Goal: Information Seeking & Learning: Check status

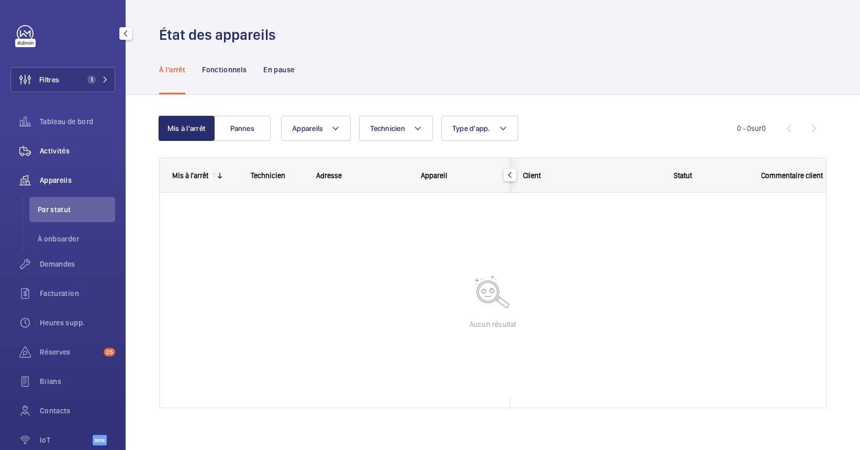
click at [64, 151] on span "Activités" at bounding box center [77, 151] width 75 height 10
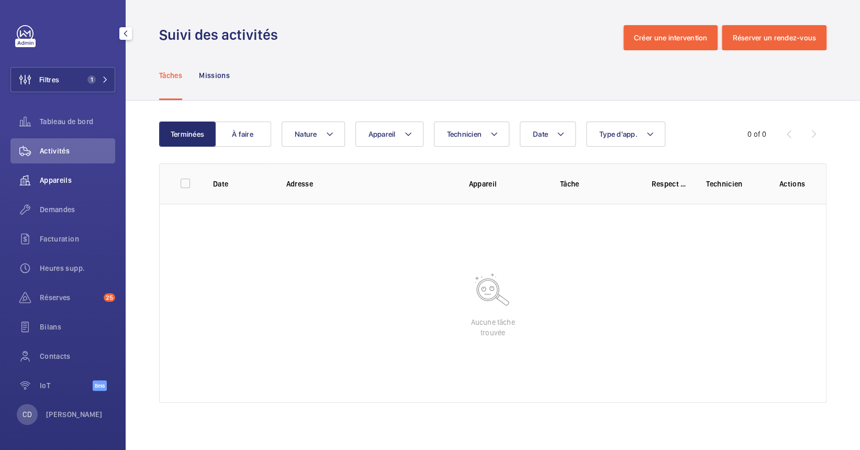
click at [65, 185] on span "Appareils" at bounding box center [77, 180] width 75 height 10
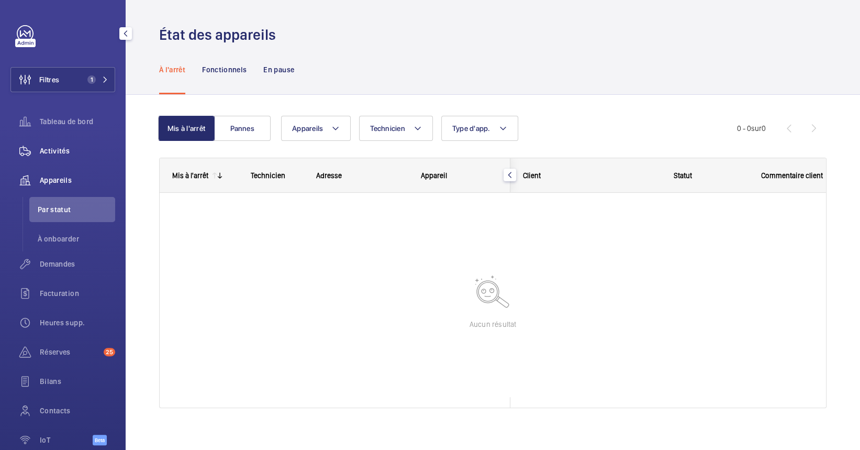
click at [69, 148] on span "Activités" at bounding box center [77, 151] width 75 height 10
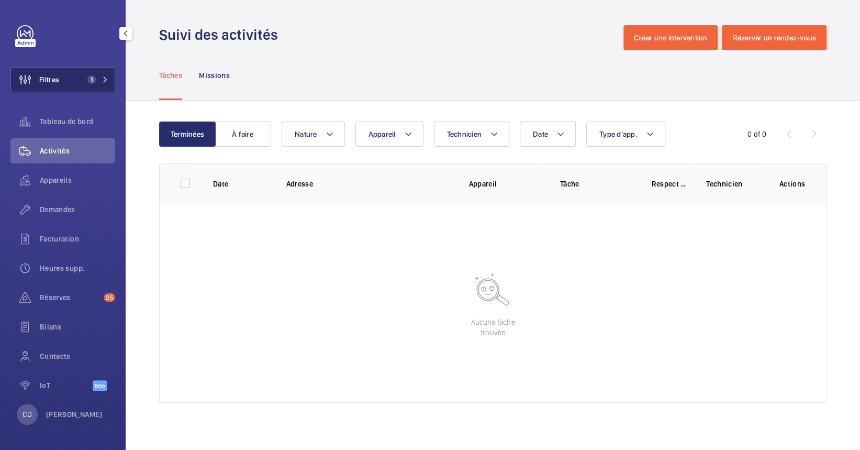
click at [107, 76] on mat-icon at bounding box center [105, 79] width 6 height 6
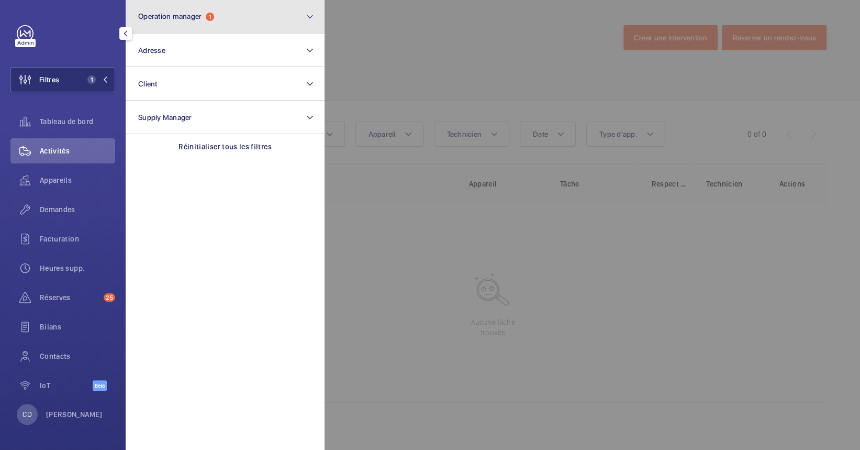
click at [161, 17] on span "Operation manager" at bounding box center [169, 16] width 63 height 8
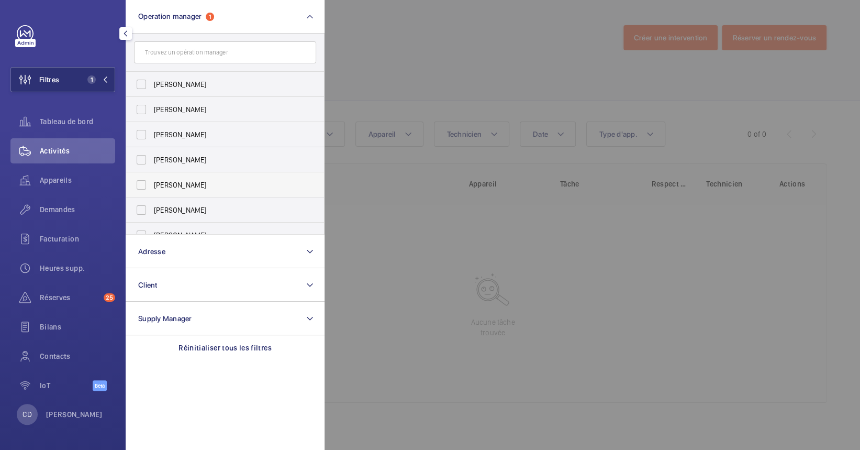
click at [193, 181] on span "[PERSON_NAME]" at bounding box center [226, 185] width 144 height 10
click at [152, 181] on input "[PERSON_NAME]" at bounding box center [141, 184] width 21 height 21
checkbox input "true"
click at [552, 302] on div at bounding box center [755, 225] width 860 height 450
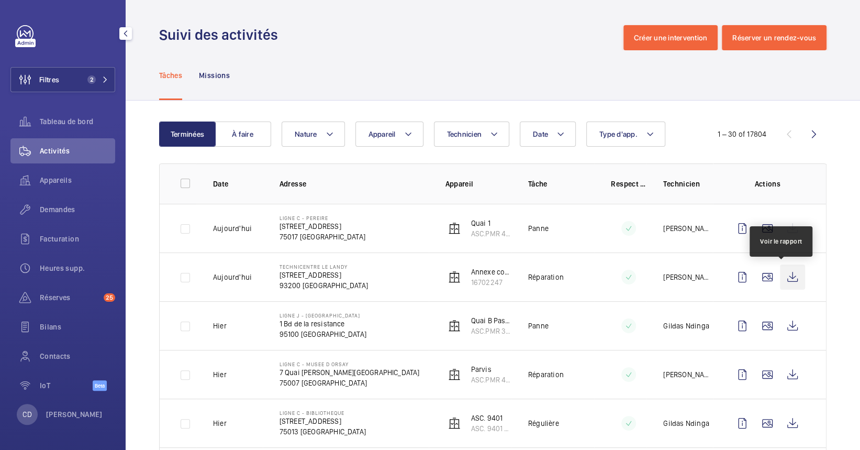
click at [780, 274] on wm-front-icon-button at bounding box center [792, 276] width 25 height 25
click at [63, 204] on span "Demandes" at bounding box center [77, 209] width 75 height 10
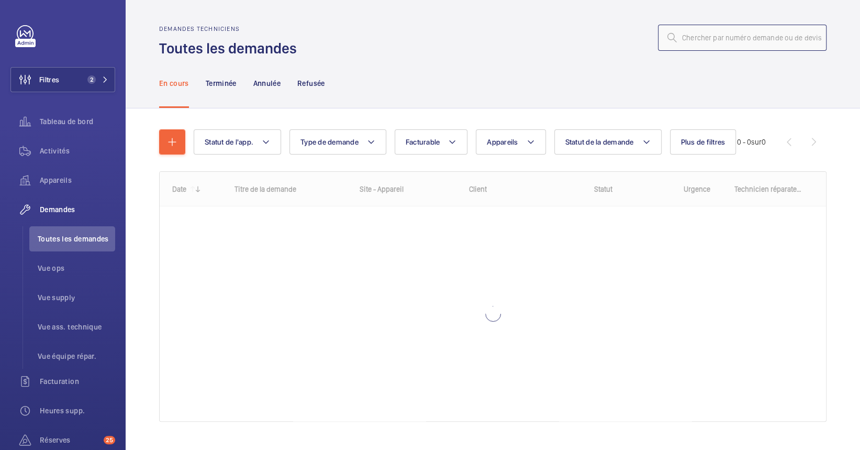
click at [735, 37] on input "text" at bounding box center [742, 38] width 169 height 26
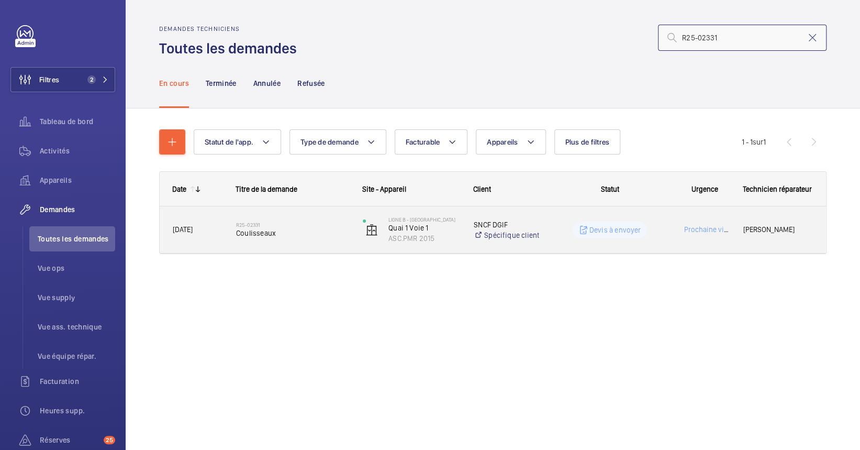
type input "R25-02331"
click at [360, 230] on div "LIGNE B - VILLEPINTE Quai 1 Voie 1 ASC.PMR 2015" at bounding box center [405, 229] width 110 height 43
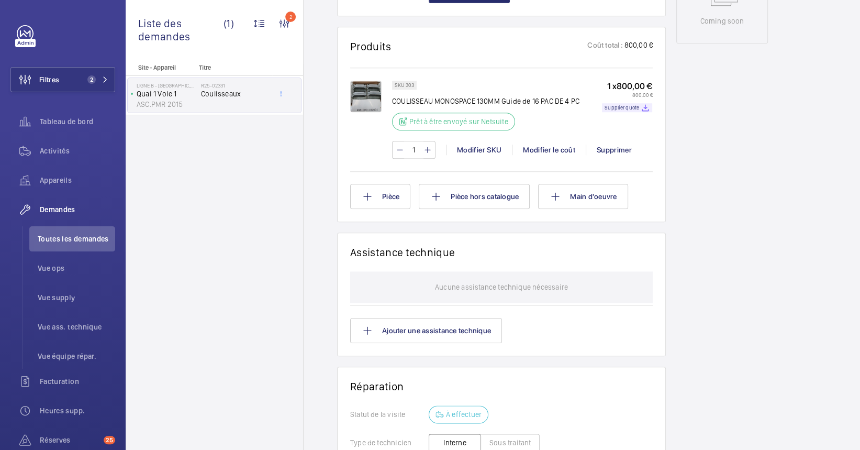
scroll to position [579, 0]
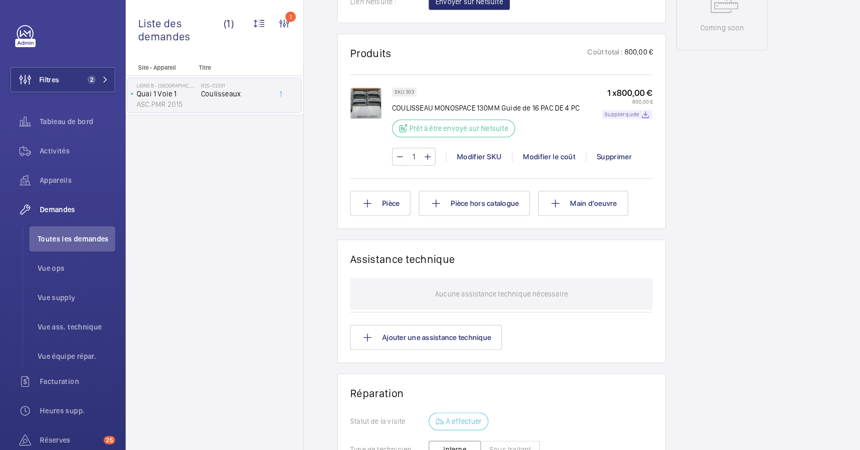
click at [631, 110] on div "Supplier quote" at bounding box center [627, 114] width 50 height 9
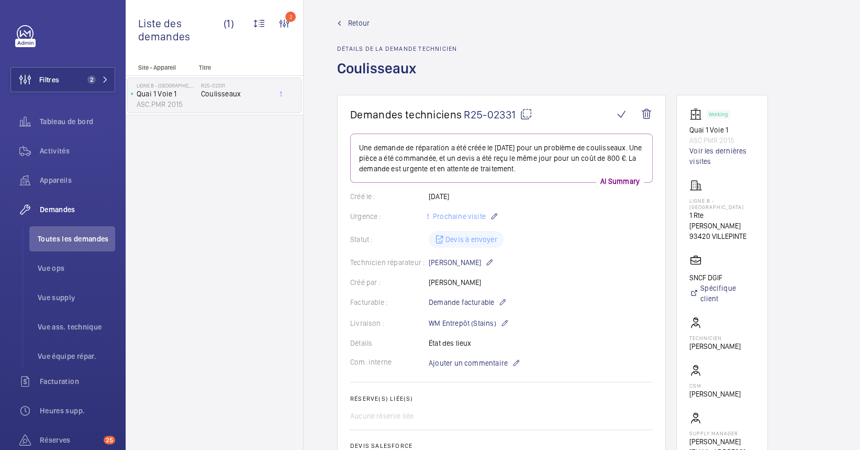
scroll to position [0, 0]
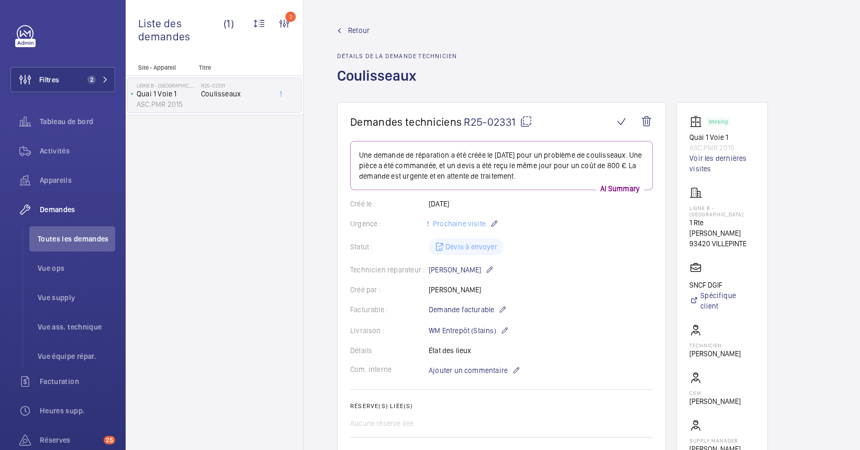
click at [251, 180] on div "Site - Appareil Titre LIGNE B - VILLEPINTE Quai 1 Voie 1 ASC.PMR 2015 R25-02331…" at bounding box center [214, 257] width 177 height 386
click at [529, 118] on mat-icon at bounding box center [526, 121] width 13 height 13
